Goal: Task Accomplishment & Management: Use online tool/utility

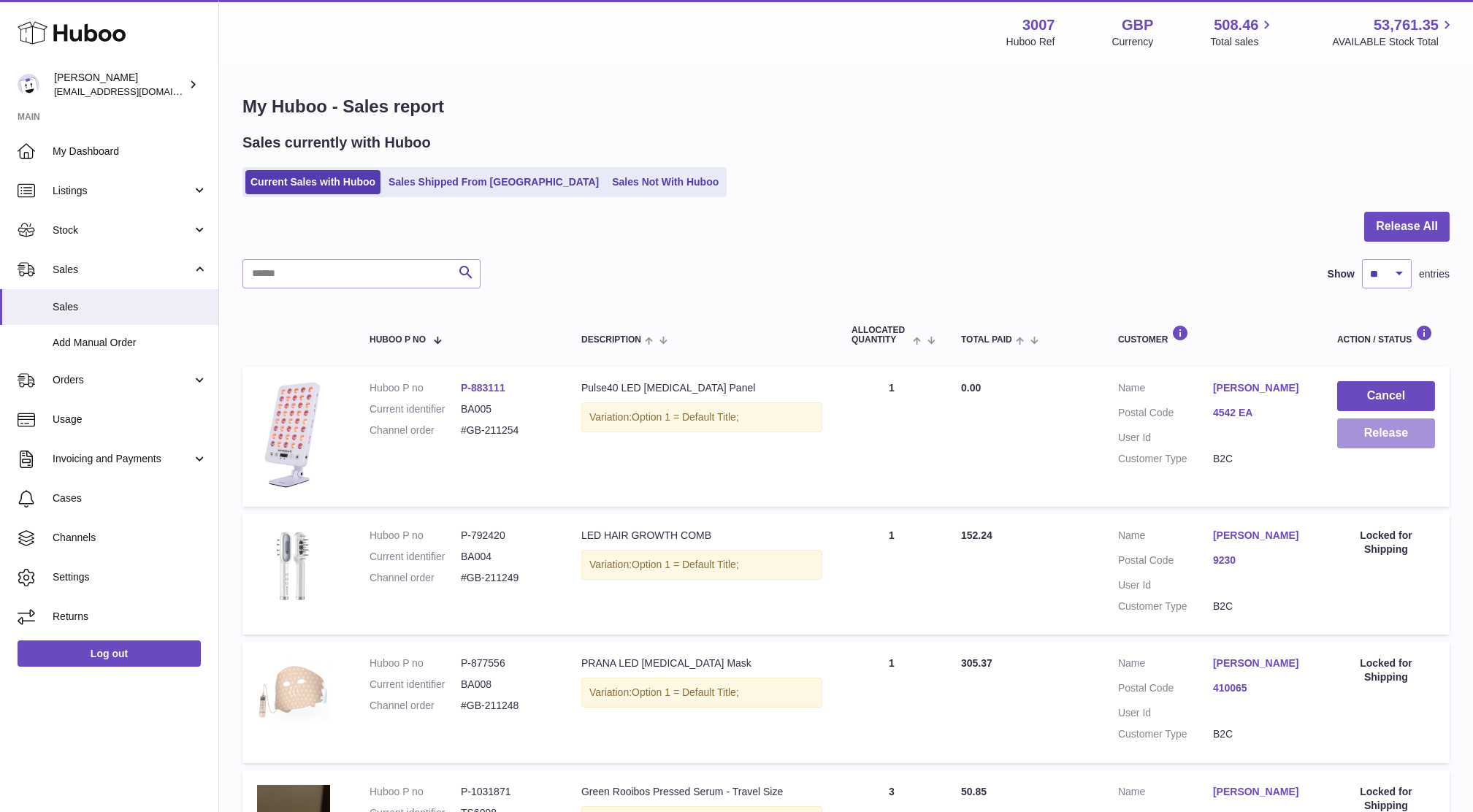
click at [1370, 433] on button "Release" at bounding box center [1386, 434] width 98 height 30
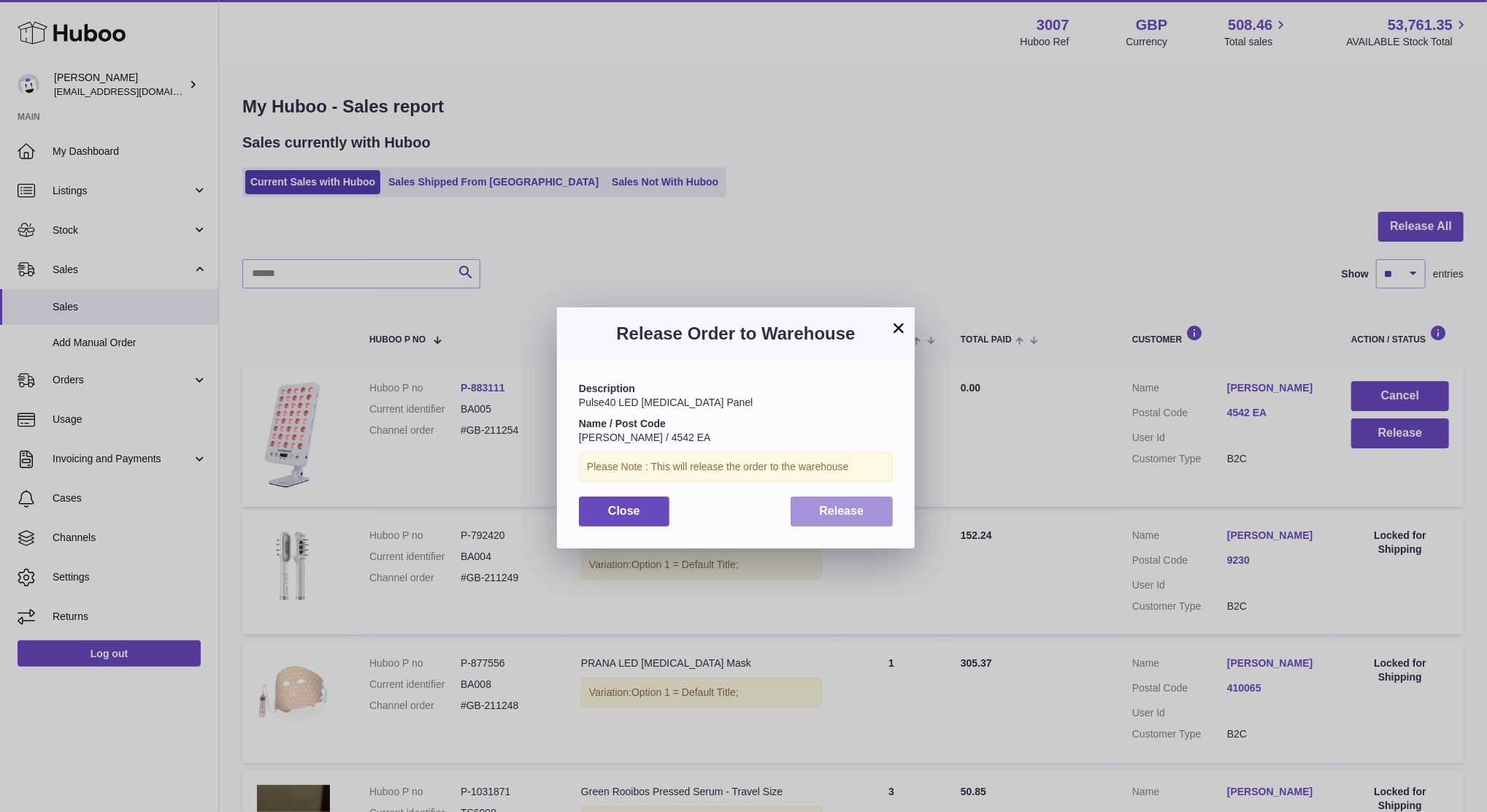
click at [864, 503] on button "Release" at bounding box center [842, 511] width 103 height 30
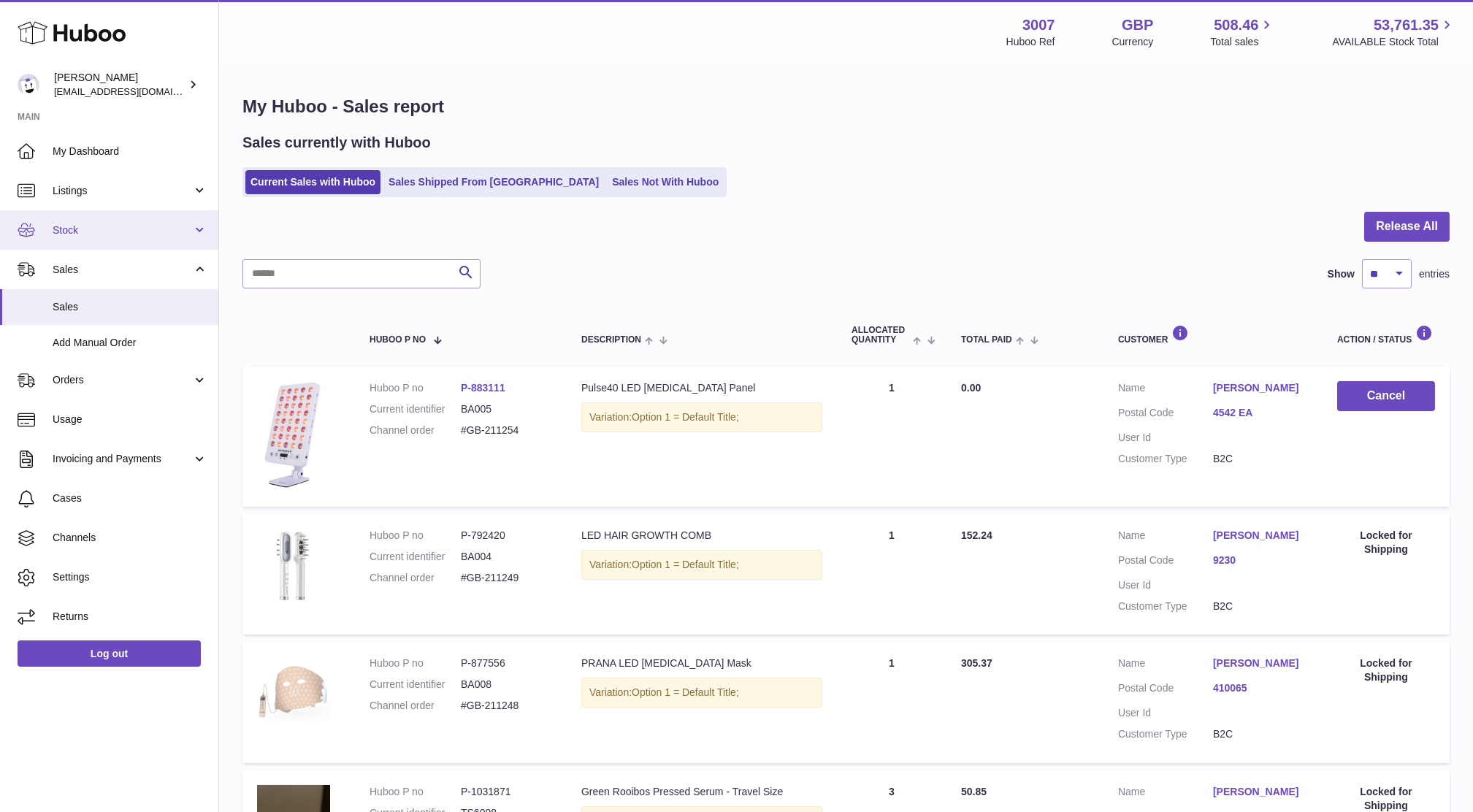
click at [59, 238] on link "Stock" at bounding box center [109, 230] width 218 height 40
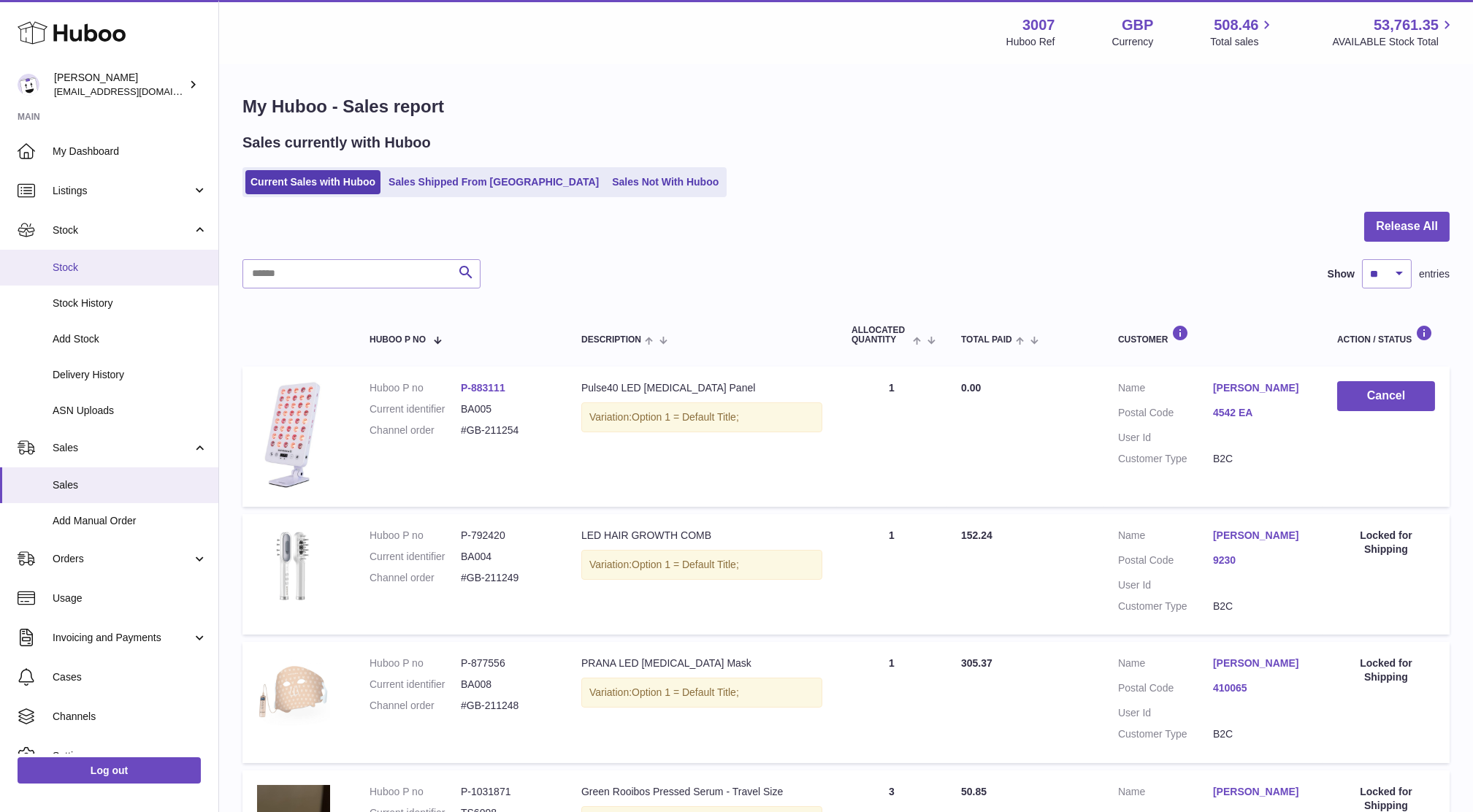
click at [78, 260] on span "Stock" at bounding box center [130, 268] width 155 height 14
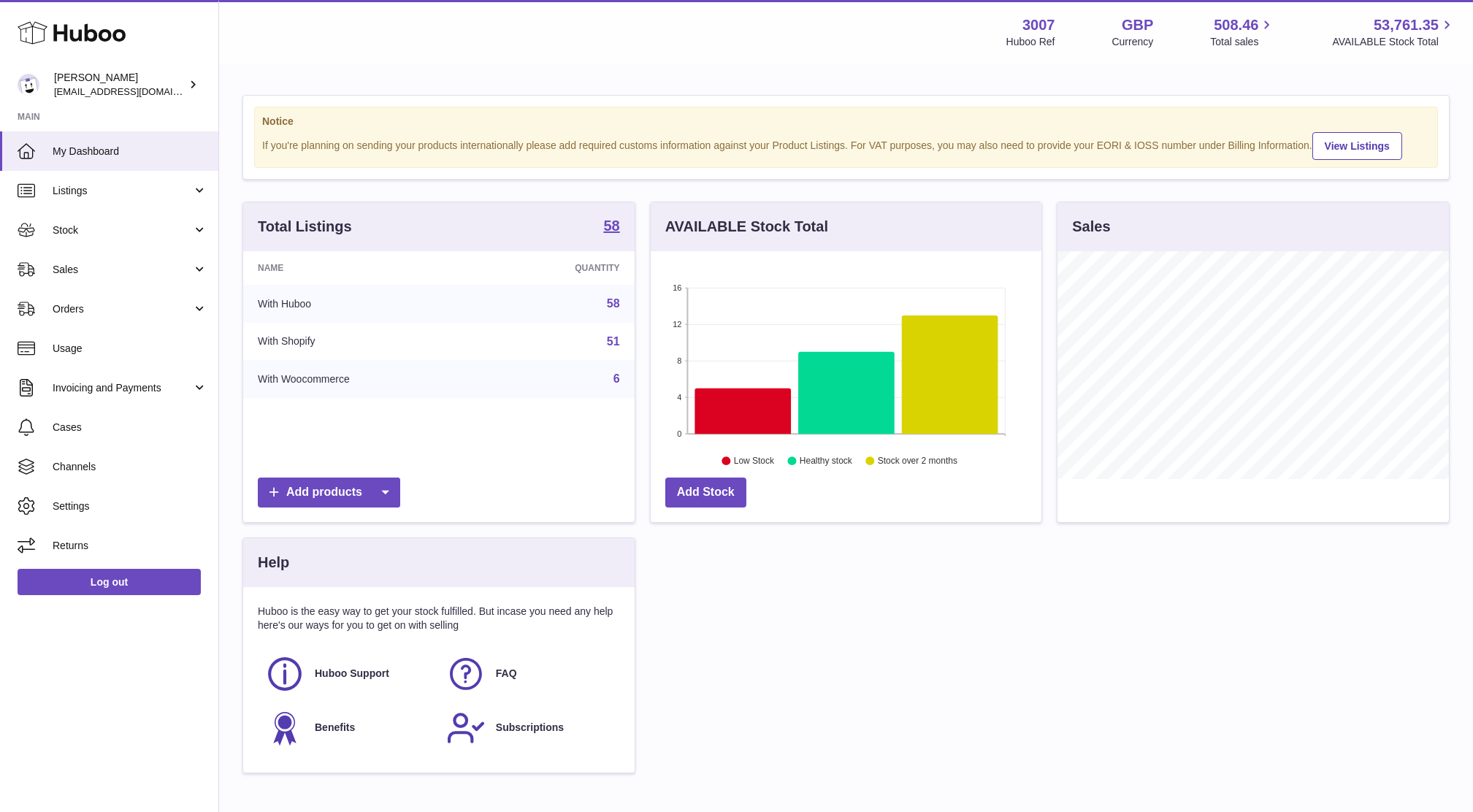
scroll to position [227, 391]
click at [84, 264] on span "Sales" at bounding box center [122, 270] width 139 height 14
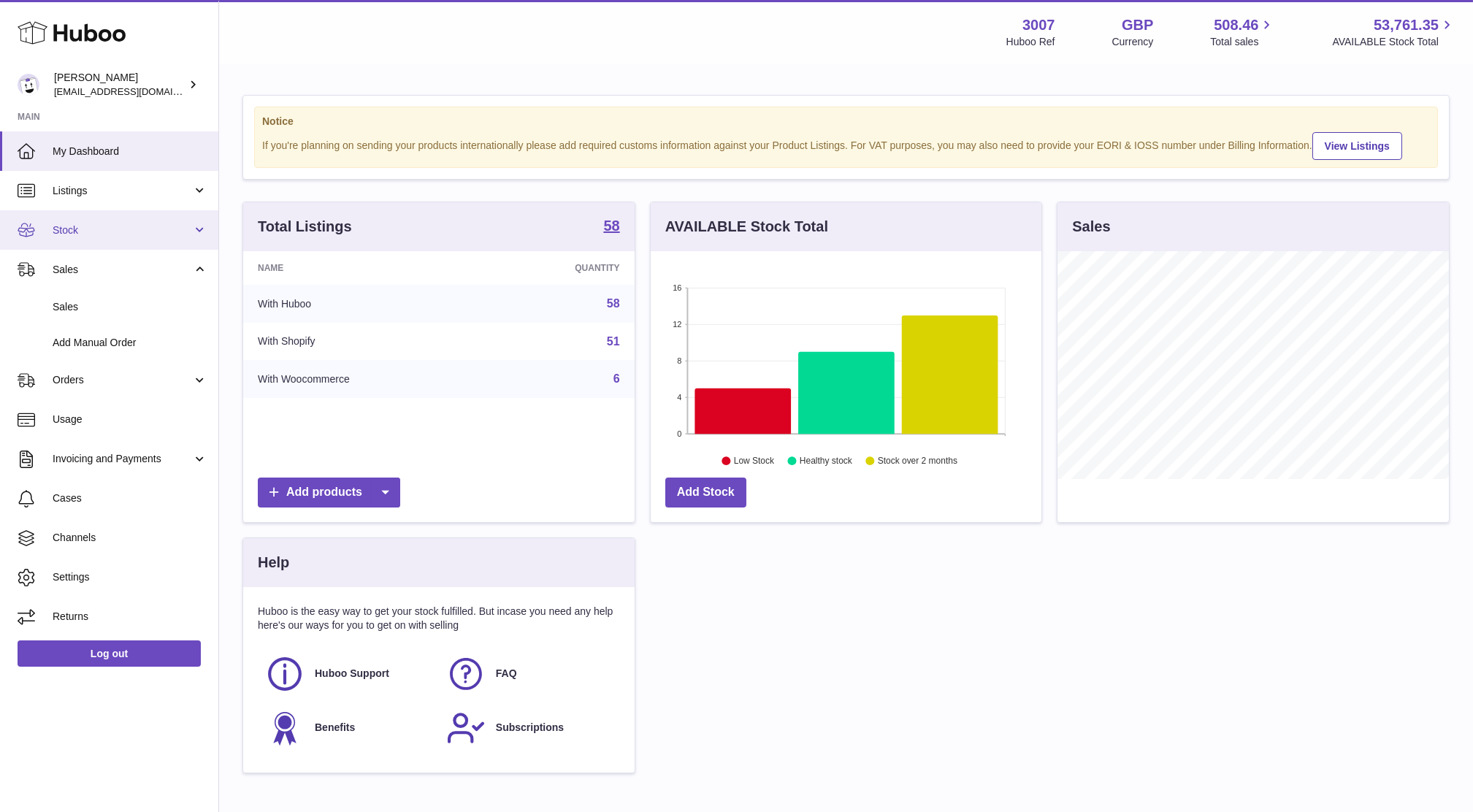
click at [74, 231] on span "Stock" at bounding box center [122, 230] width 139 height 14
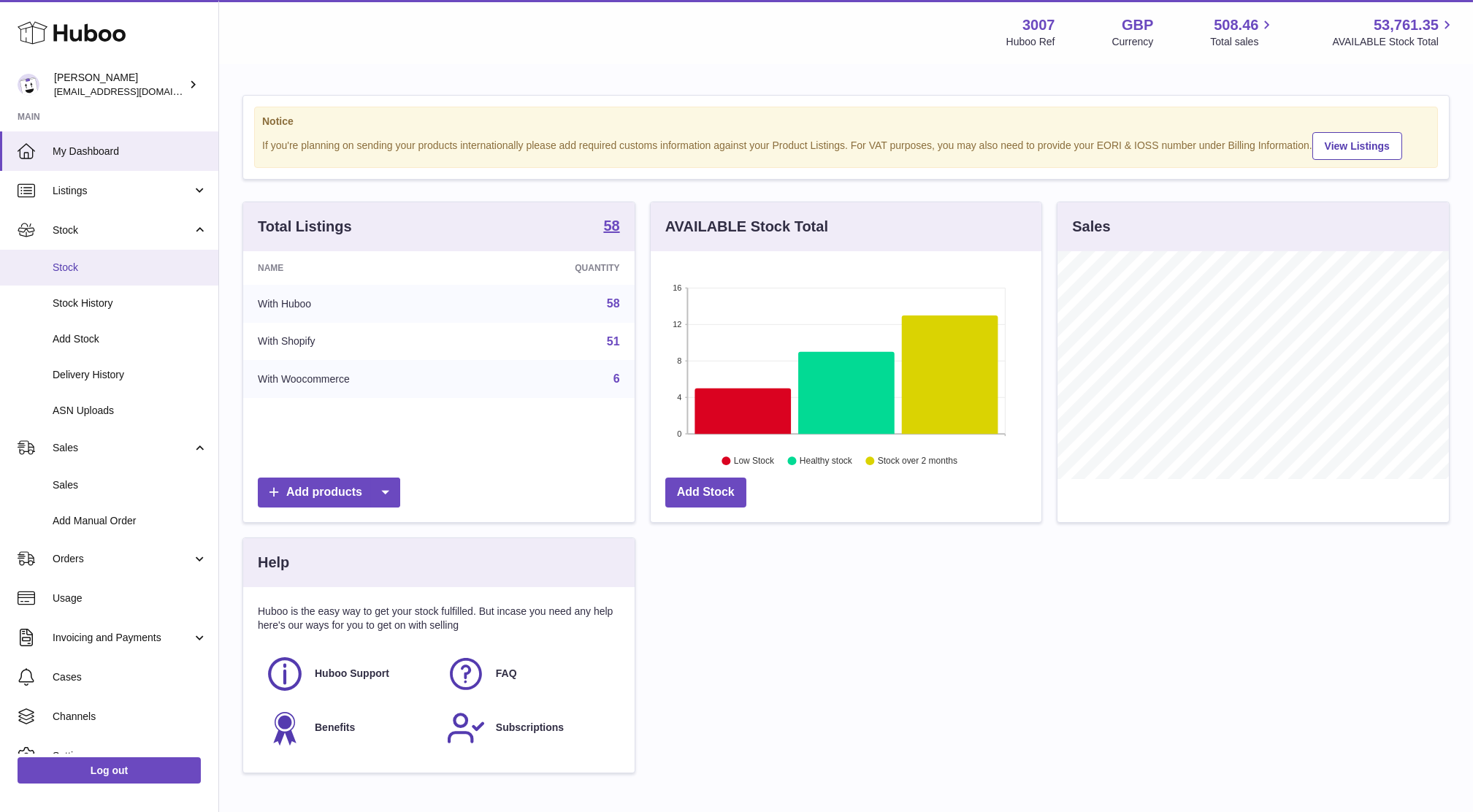
click at [91, 260] on span "Stock" at bounding box center [130, 268] width 155 height 14
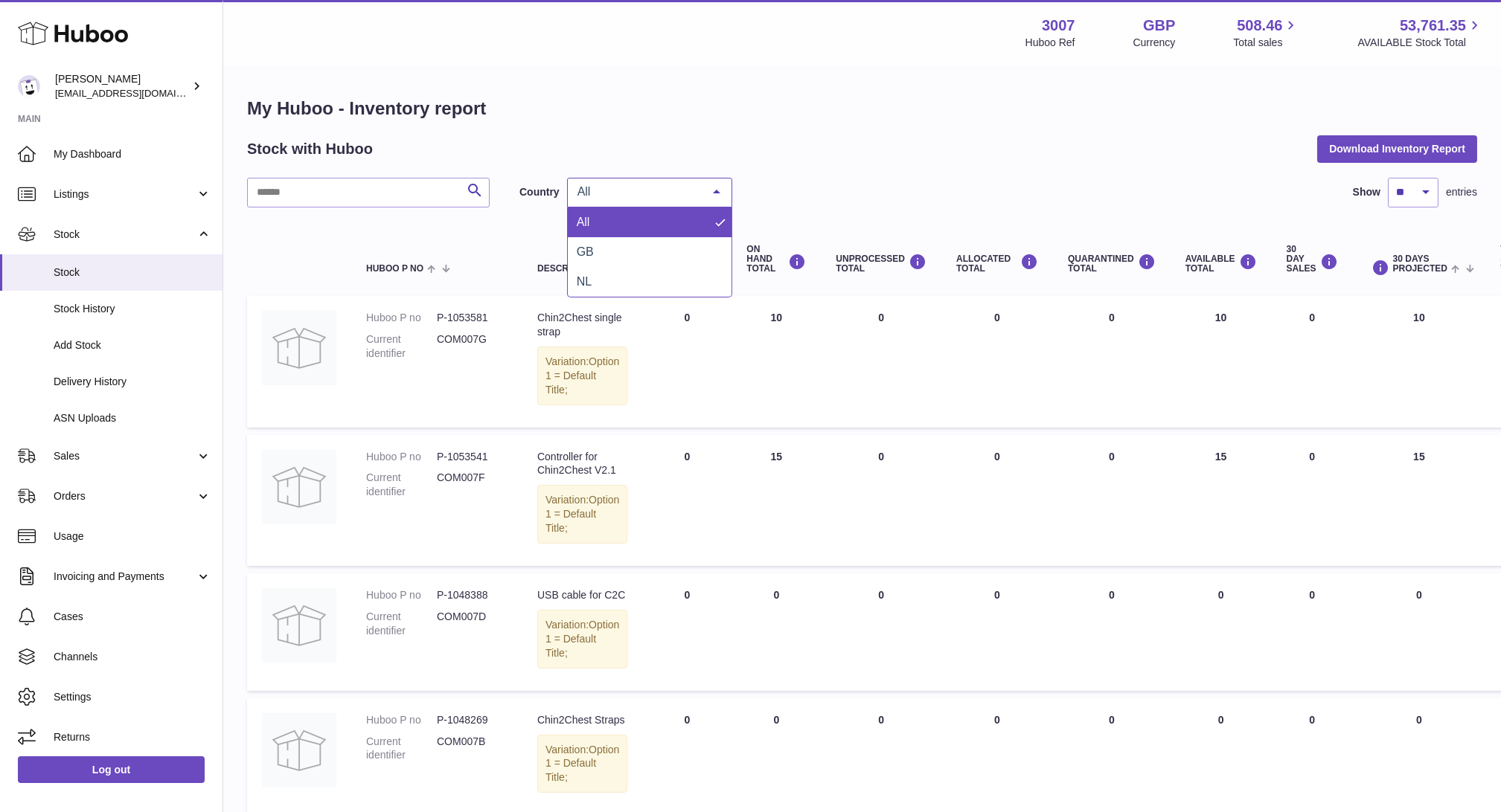
click at [607, 181] on div "All" at bounding box center [649, 192] width 165 height 30
click at [619, 267] on span "NL" at bounding box center [649, 281] width 164 height 30
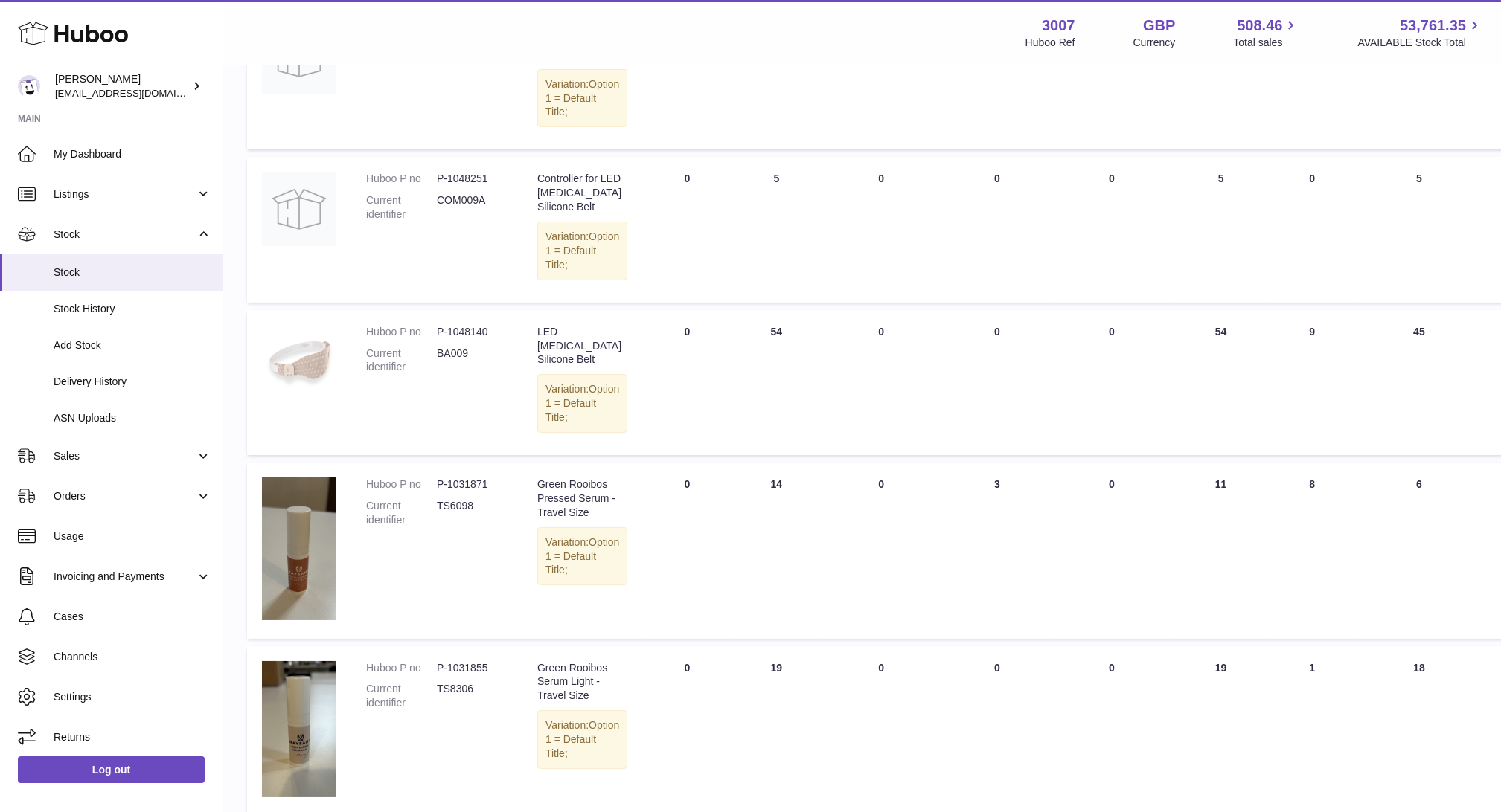
scroll to position [1289, 0]
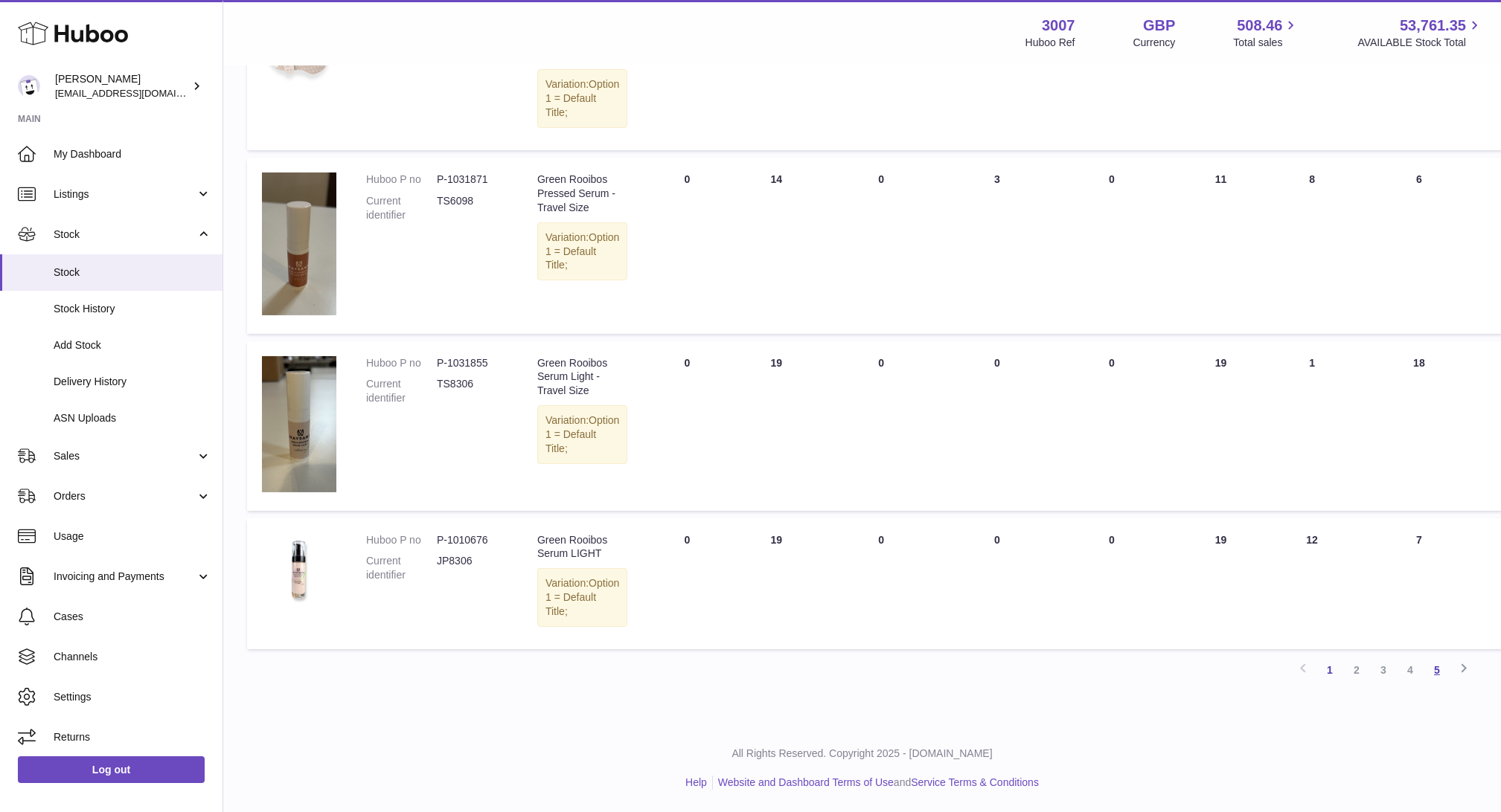
click at [1433, 673] on link "5" at bounding box center [1436, 670] width 27 height 27
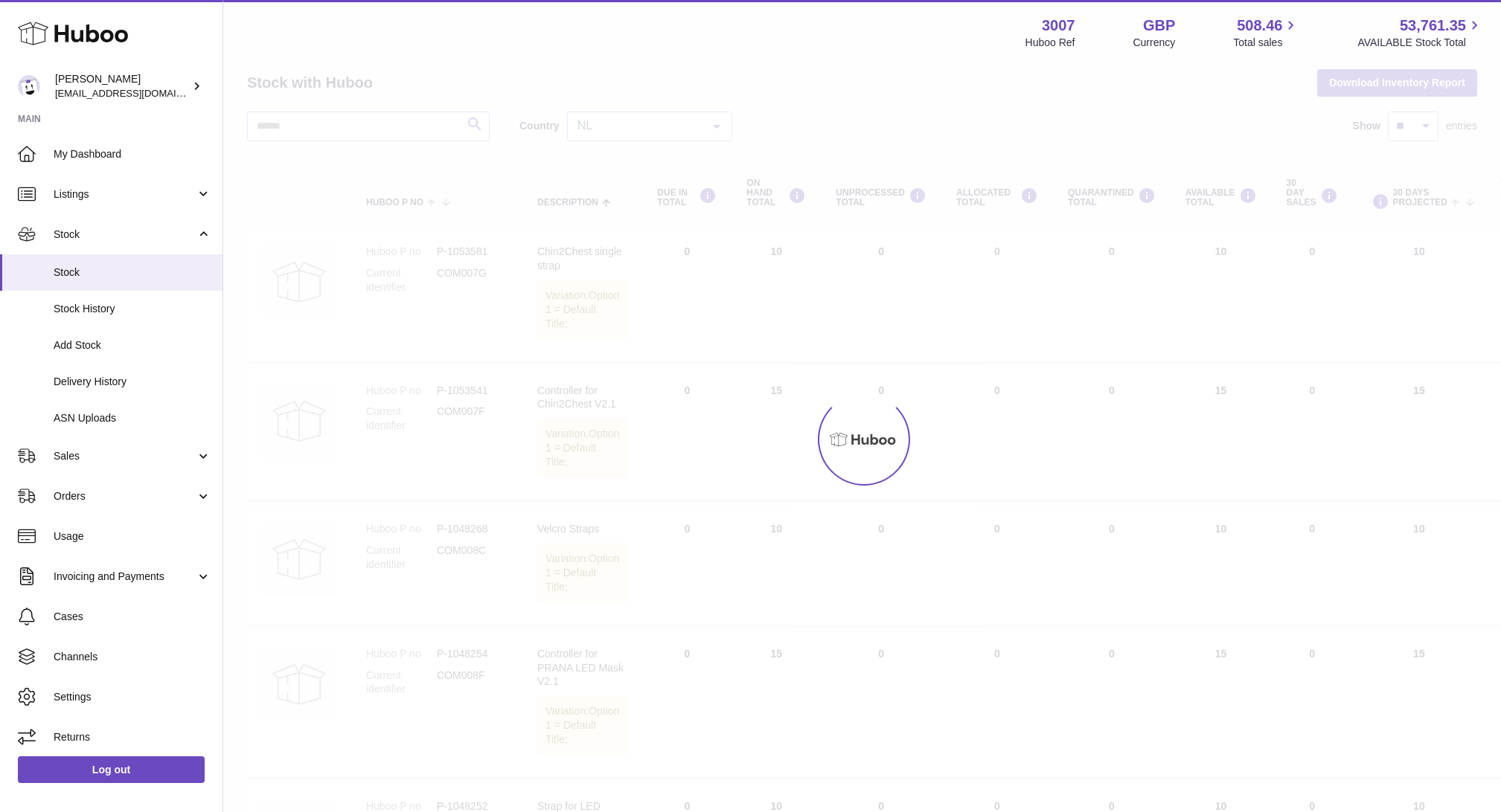
scroll to position [15, 0]
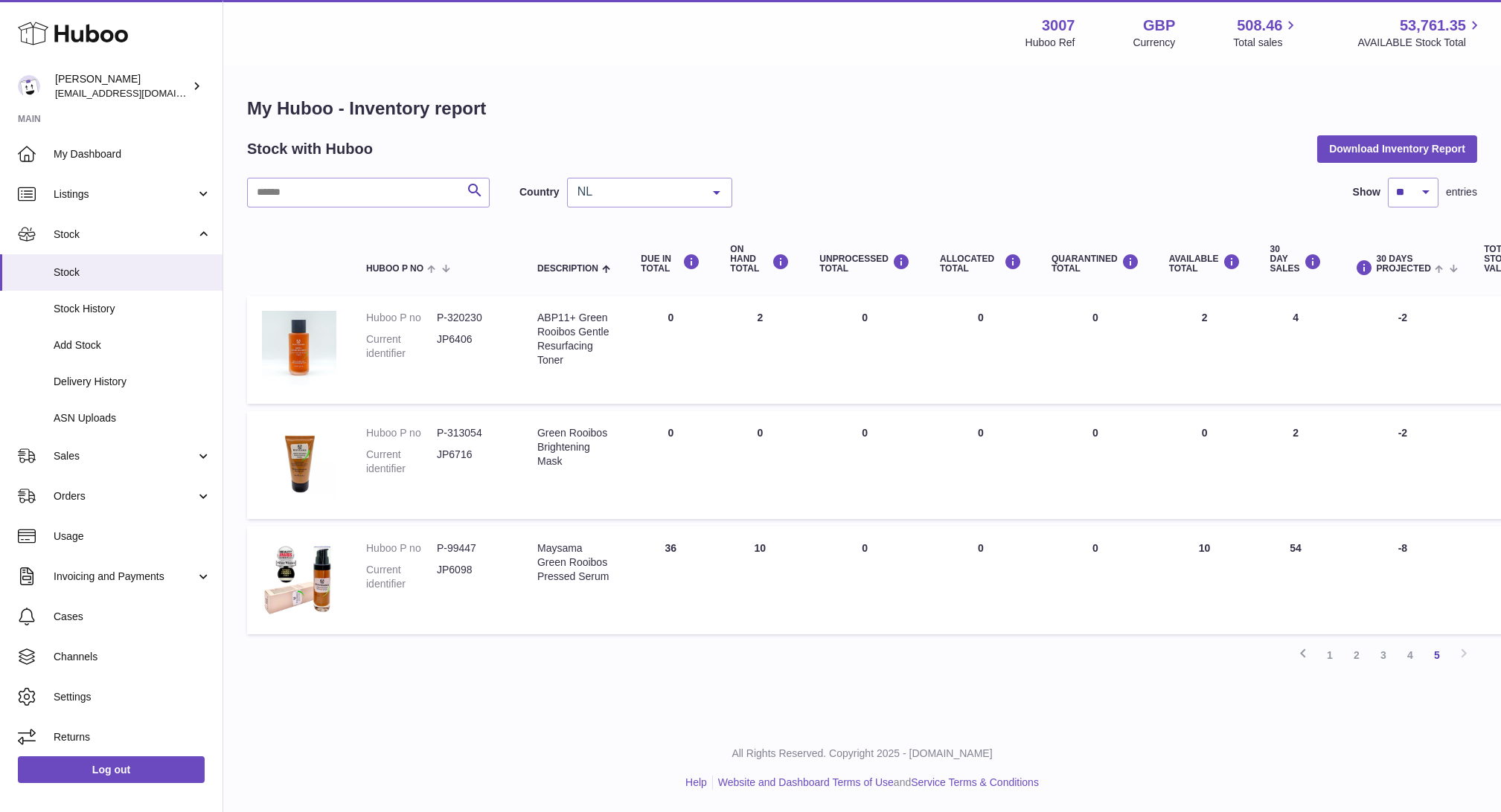
drag, startPoint x: 1247, startPoint y: 532, endPoint x: 1158, endPoint y: 543, distance: 89.7
click at [1158, 543] on td "AVAILABLE Total 10" at bounding box center [1204, 581] width 101 height 108
drag, startPoint x: 643, startPoint y: 527, endPoint x: 751, endPoint y: 576, distance: 118.6
click at [751, 576] on tr "Huboo P no P-99447 Current identifier JP6098 Description Maysama Green Rooibos …" at bounding box center [932, 581] width 1370 height 108
click at [751, 576] on td "ON HAND Total 10" at bounding box center [760, 581] width 90 height 108
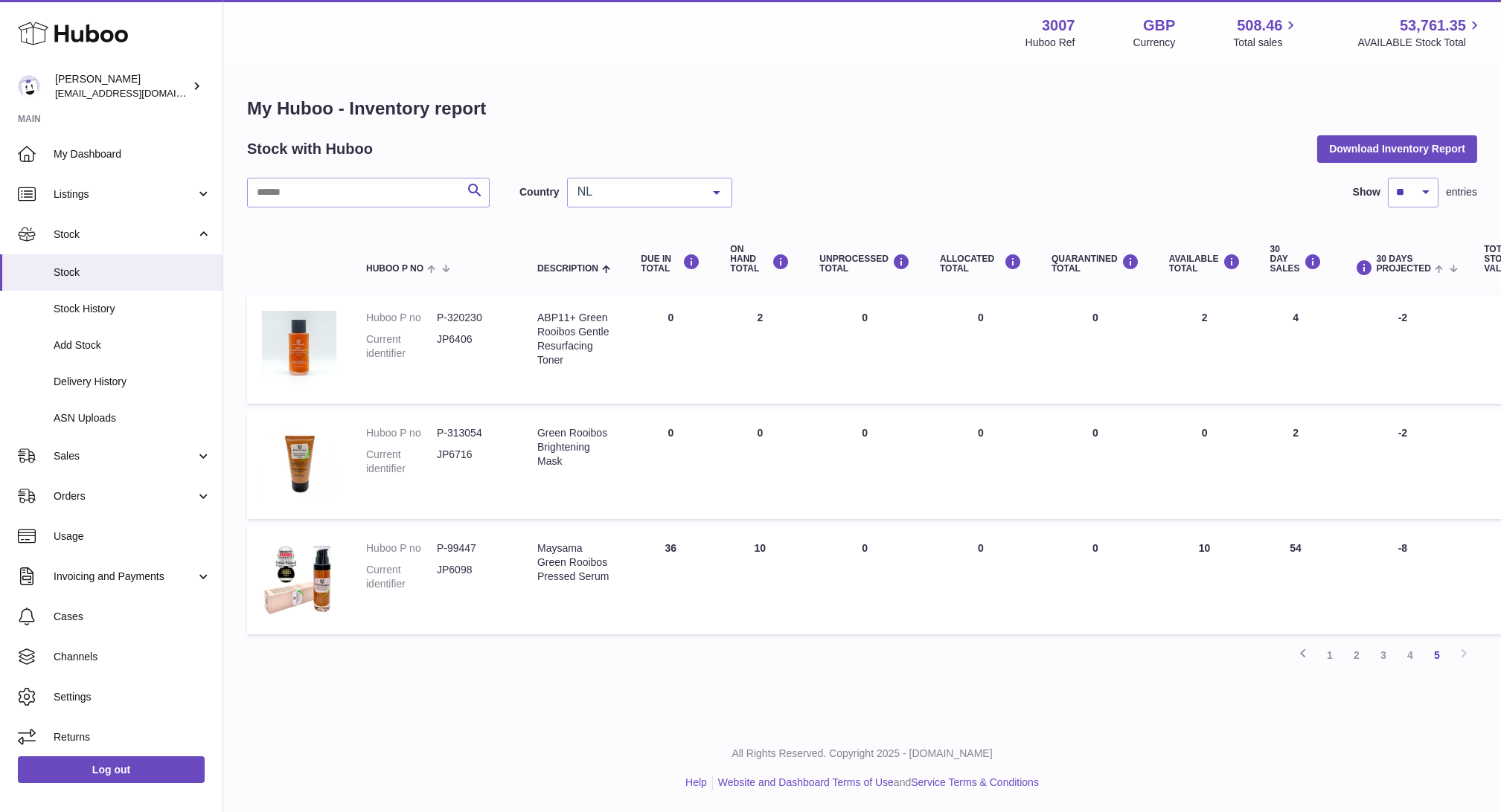
click at [738, 580] on td "ON HAND Total 10" at bounding box center [760, 581] width 90 height 108
click at [88, 271] on span "Stock" at bounding box center [132, 273] width 158 height 15
click at [81, 443] on link "Sales" at bounding box center [111, 456] width 223 height 40
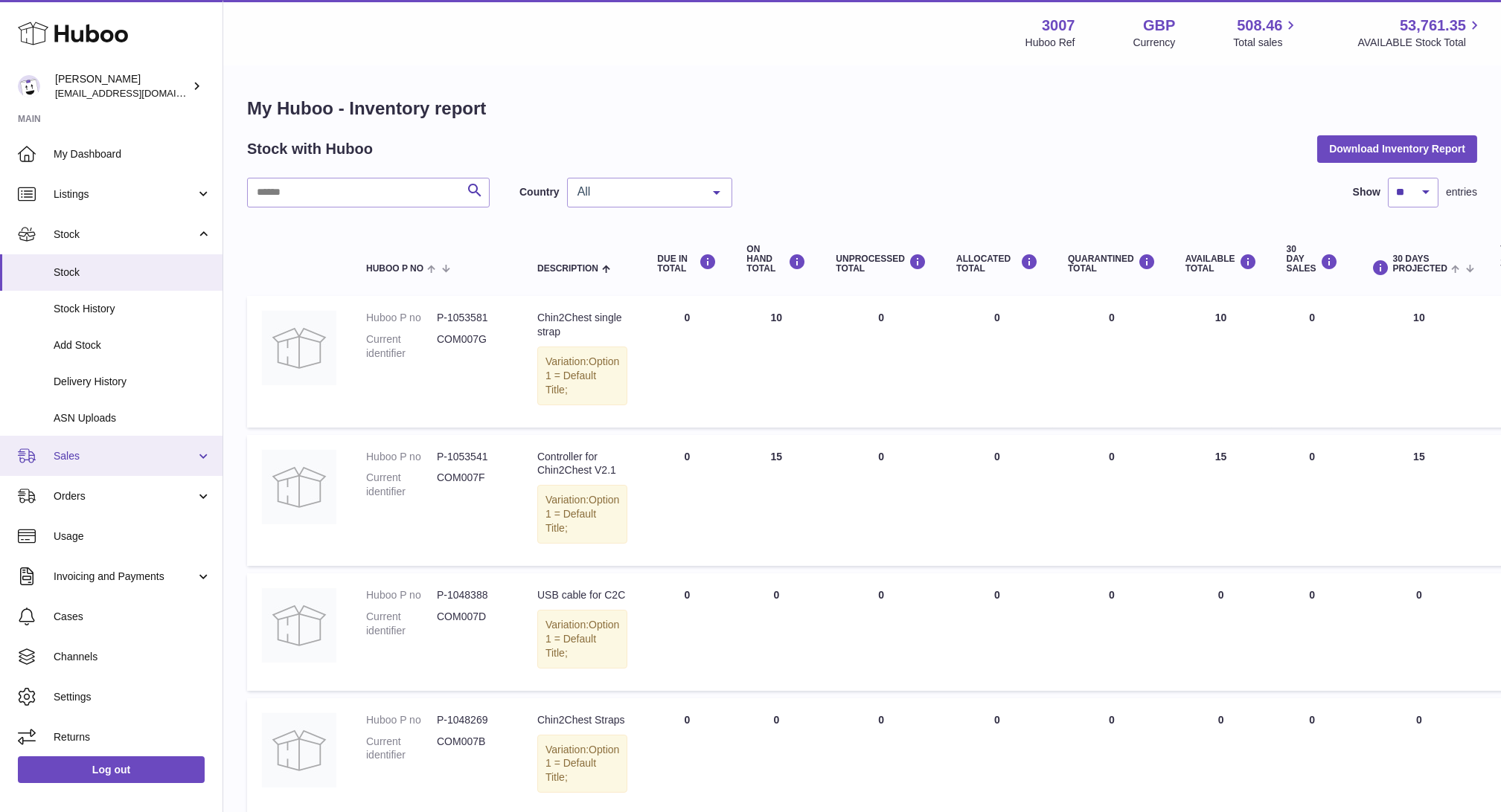
click at [72, 460] on span "Sales" at bounding box center [124, 456] width 142 height 15
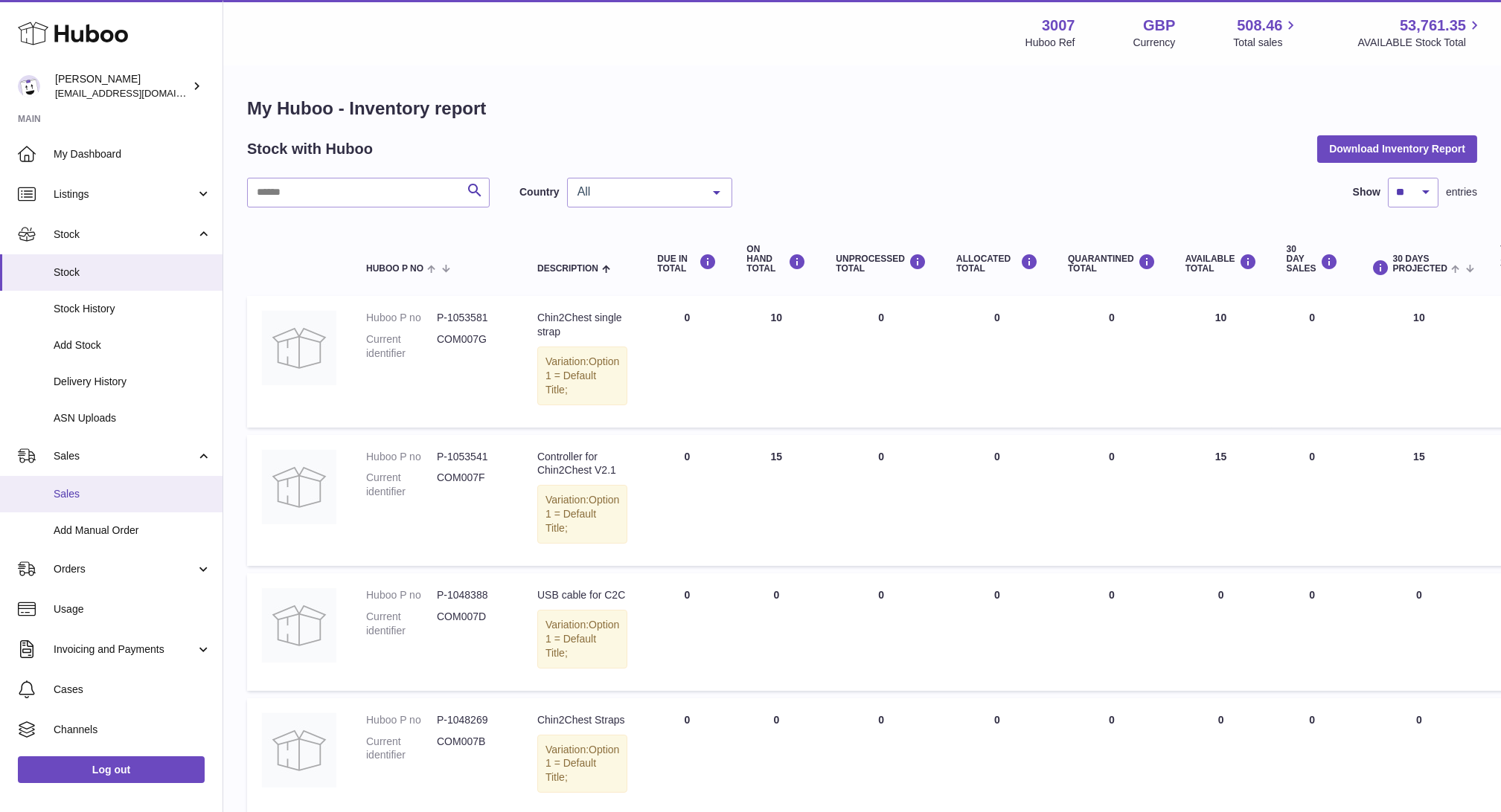
click at [81, 499] on span "Sales" at bounding box center [132, 494] width 158 height 15
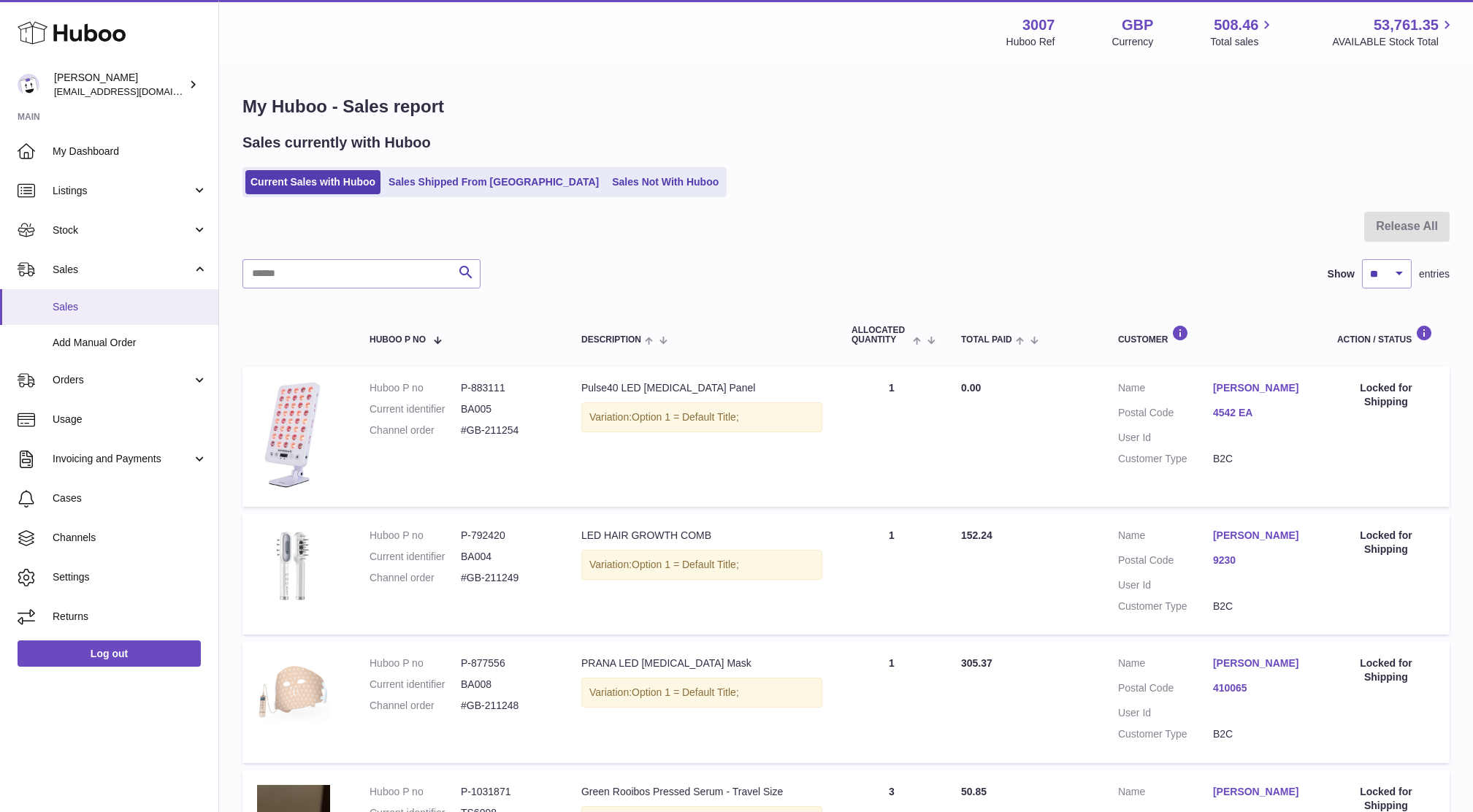
click at [65, 302] on span "Sales" at bounding box center [130, 307] width 155 height 14
click at [93, 303] on span "Sales" at bounding box center [130, 307] width 155 height 14
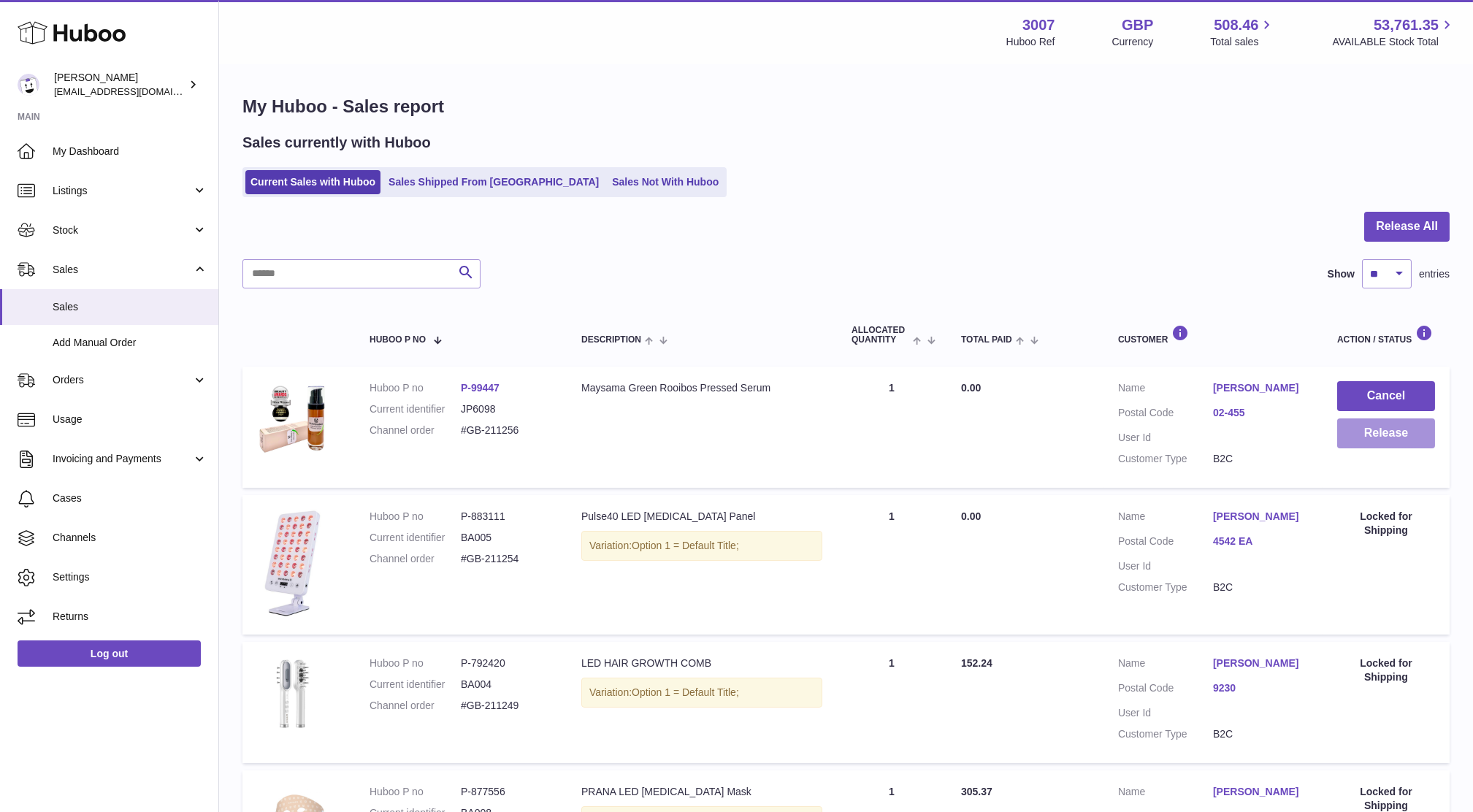
click at [1352, 434] on button "Release" at bounding box center [1386, 434] width 98 height 30
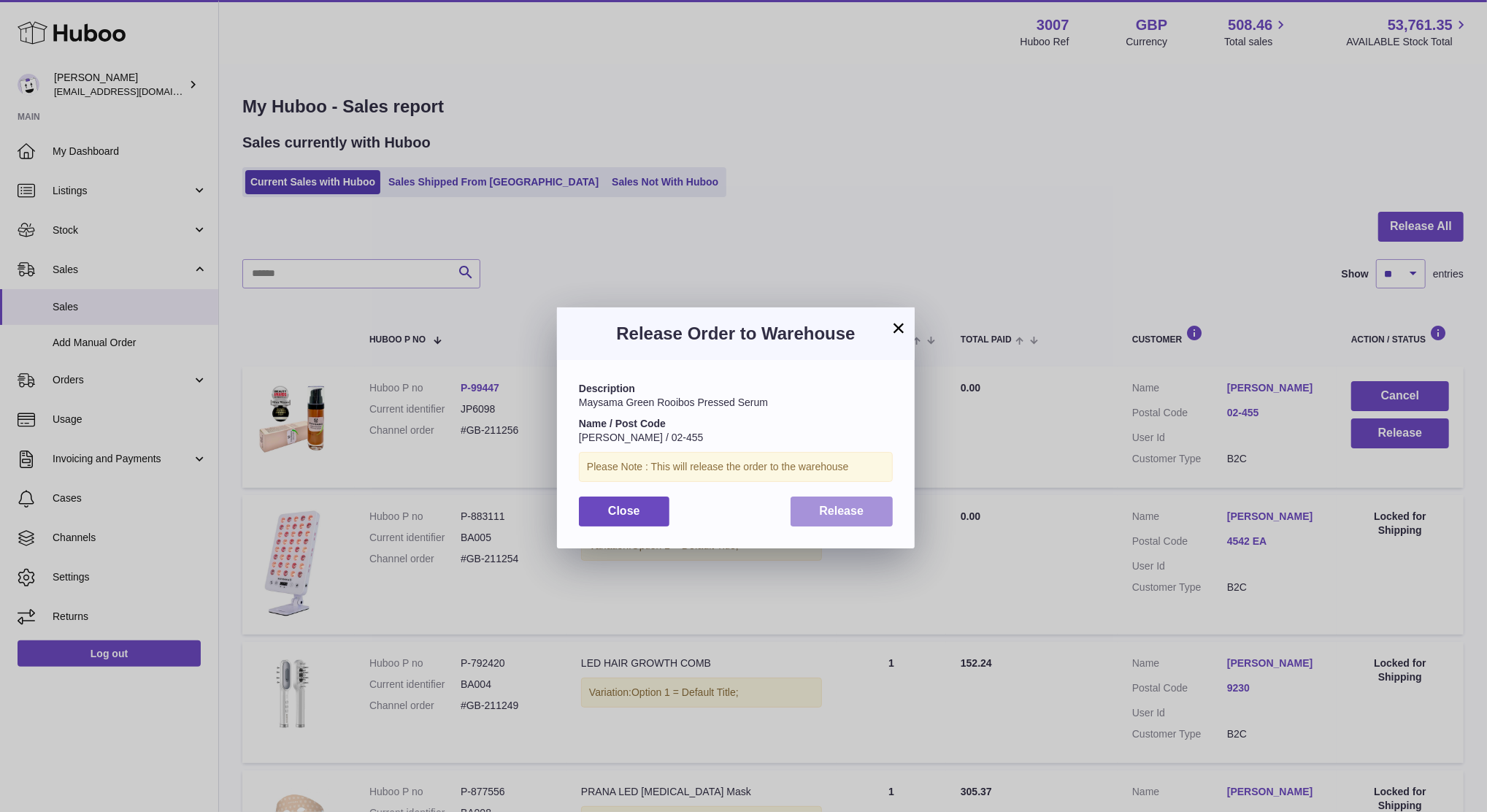
click at [884, 522] on button "Release" at bounding box center [842, 511] width 103 height 30
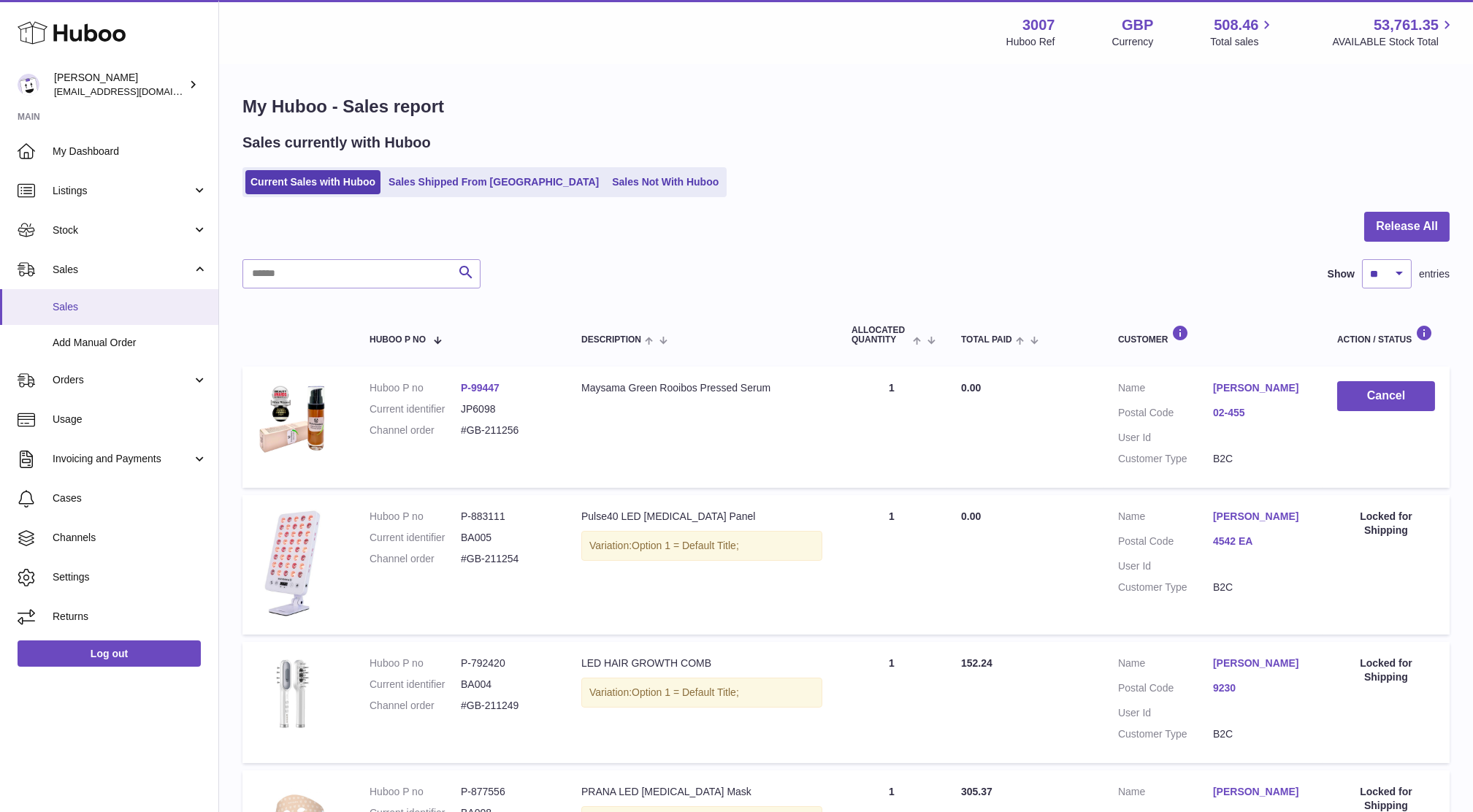
click at [85, 313] on span "Sales" at bounding box center [130, 307] width 155 height 14
click at [84, 230] on span "Stock" at bounding box center [122, 230] width 139 height 14
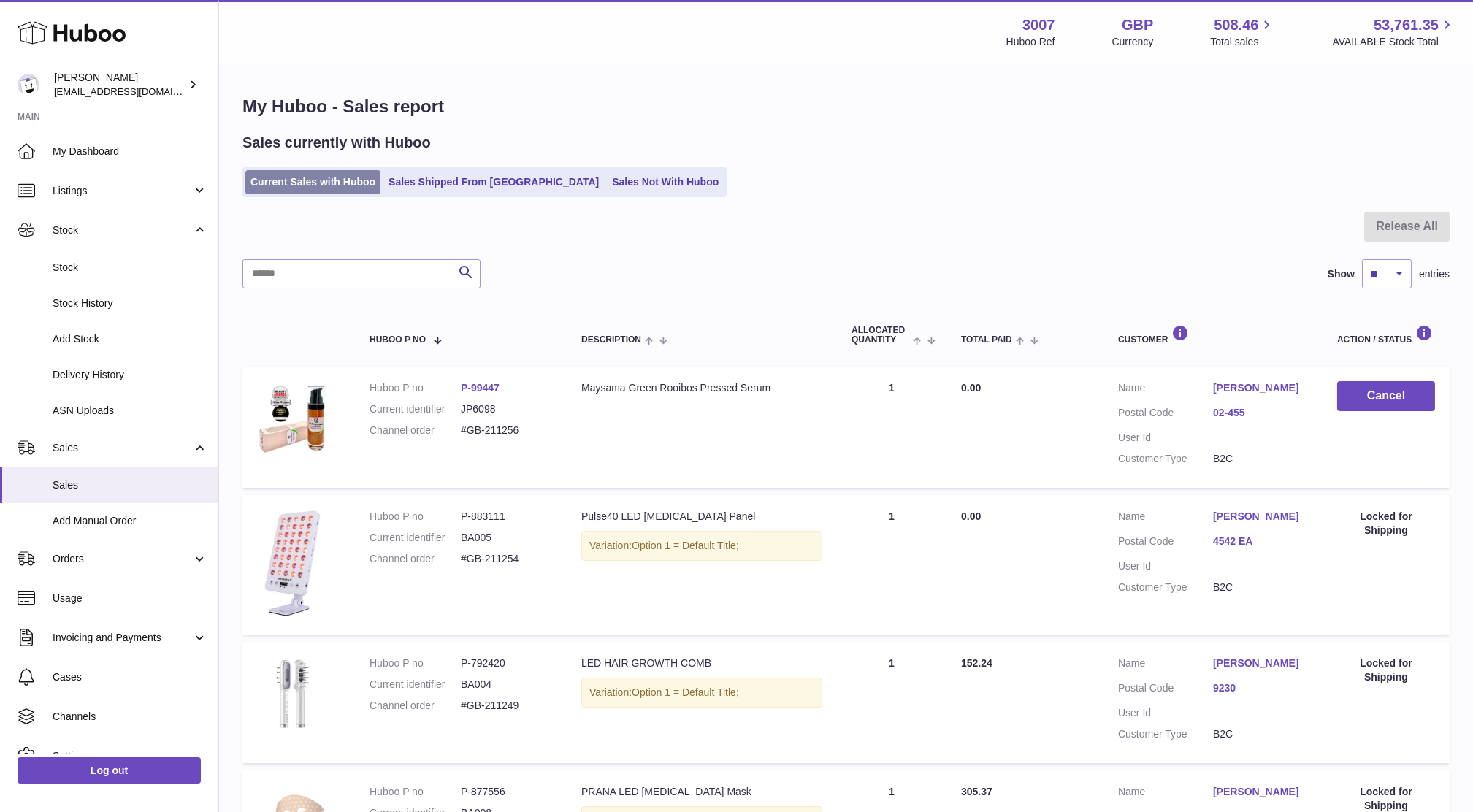
click at [305, 186] on link "Current Sales with Huboo" at bounding box center [313, 182] width 135 height 24
